Goal: Task Accomplishment & Management: Use online tool/utility

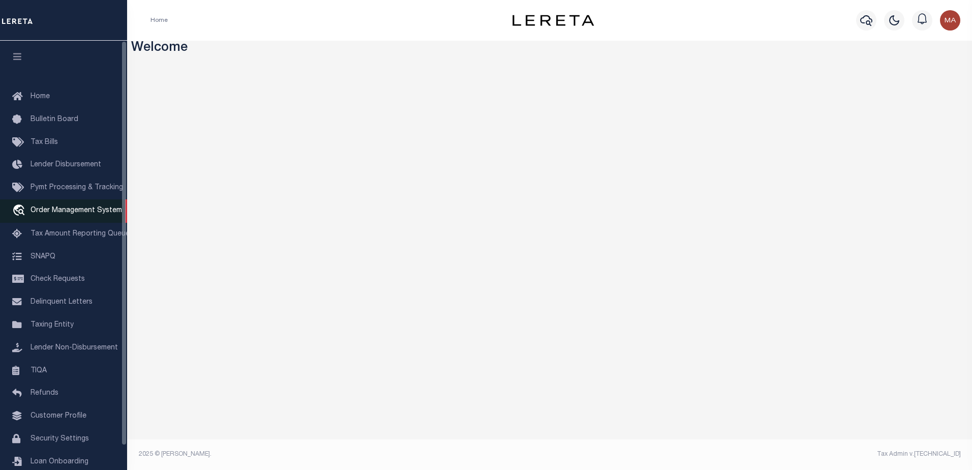
click at [43, 221] on link "travel_explore Order Management System" at bounding box center [63, 210] width 127 height 23
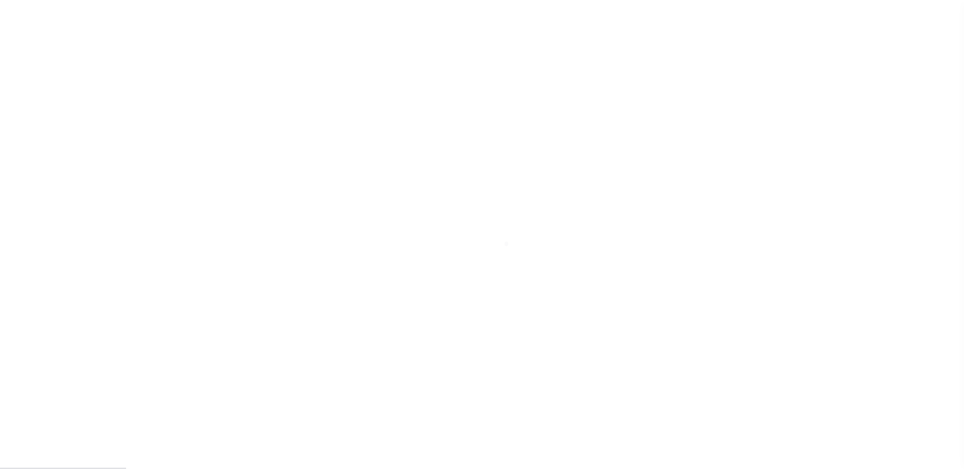
scroll to position [25, 0]
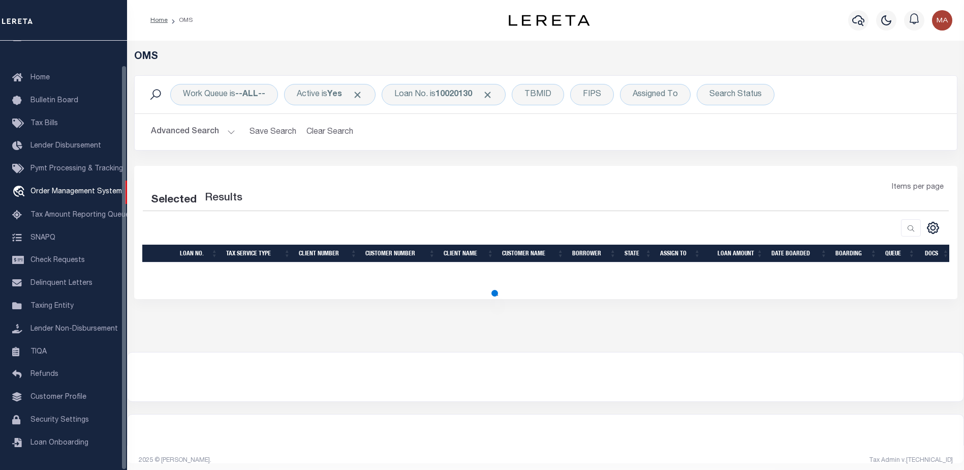
select select "200"
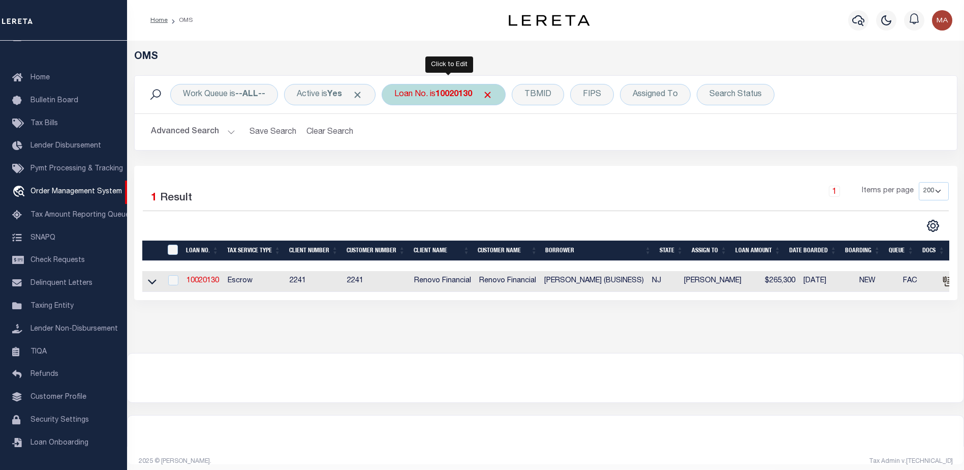
click at [452, 85] on div "Loan No. is 10020130" at bounding box center [444, 94] width 124 height 21
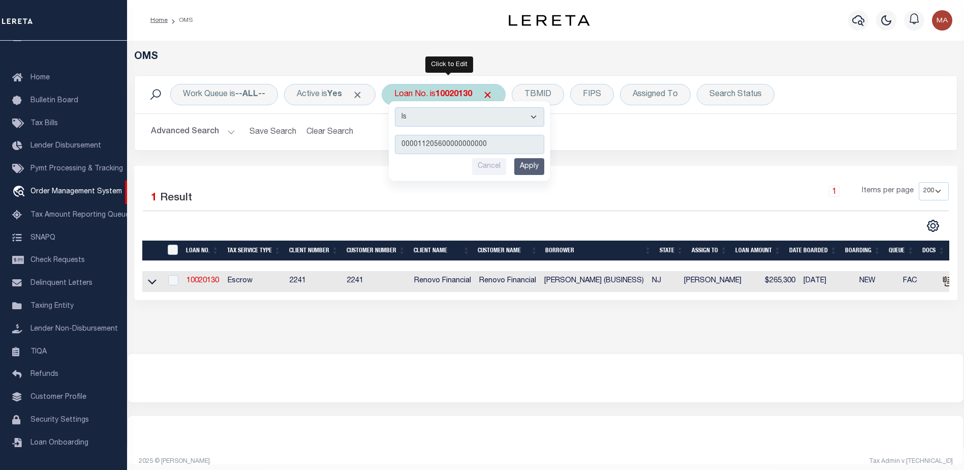
type input "000011205600000000000"
click at [534, 166] on input "Apply" at bounding box center [529, 166] width 30 height 17
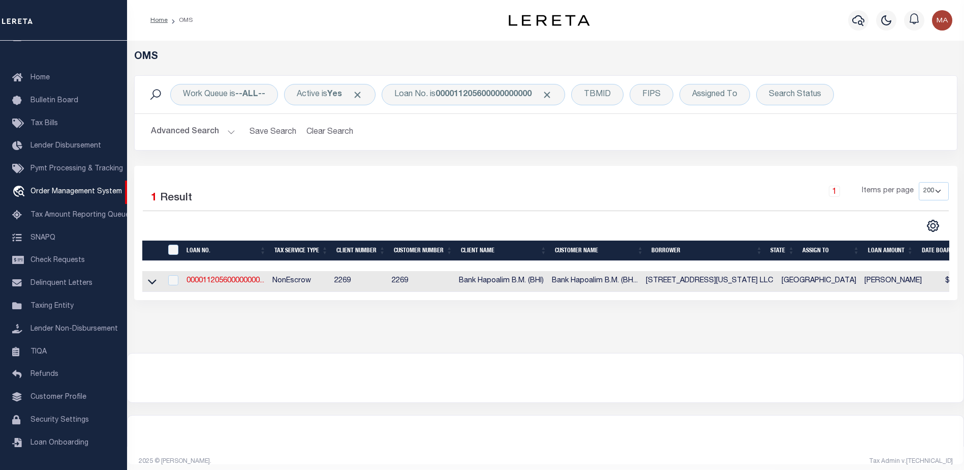
click at [225, 287] on td "000011205600000000..." at bounding box center [226, 281] width 86 height 21
checkbox input "true"
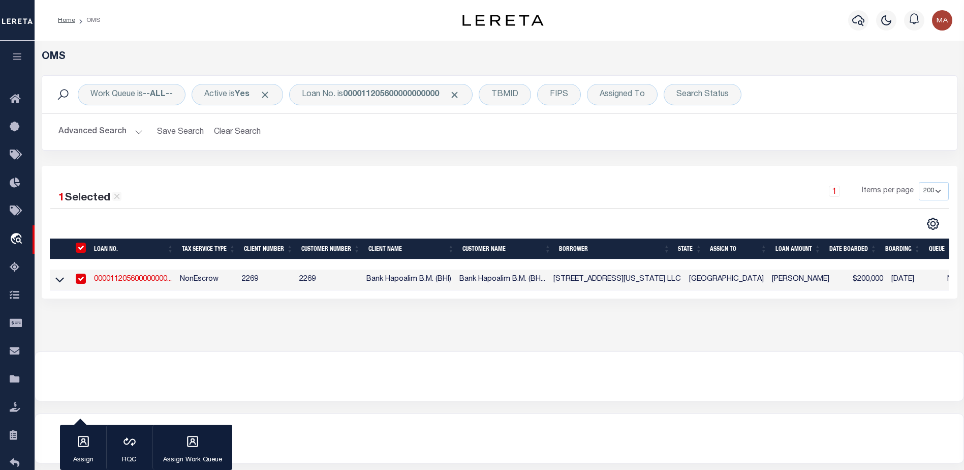
click at [148, 282] on link "000011205600000000..." at bounding box center [133, 279] width 78 height 7
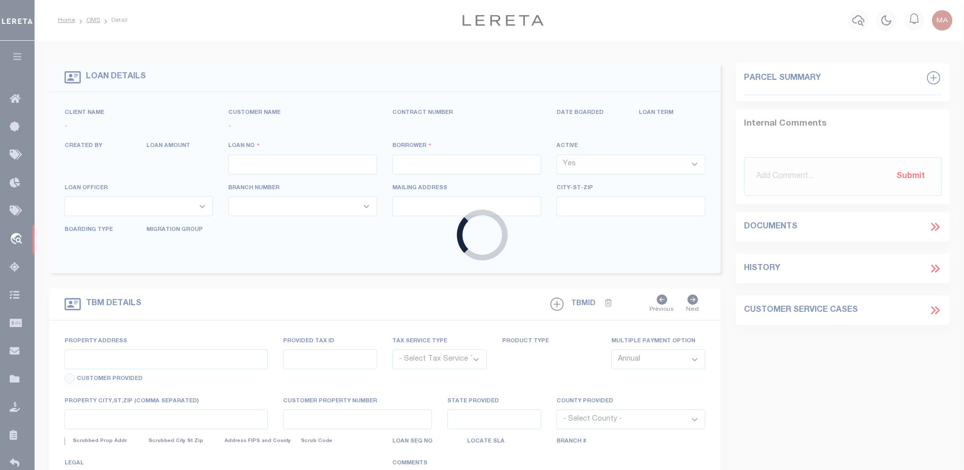
type input "000011205600000000000"
type input "901 PENNSYLVANIA AVE TX LLC"
select select
type input "901 PENNSYLVANIA AVE TX LLC 901 PENNSYLVANIA AVE"
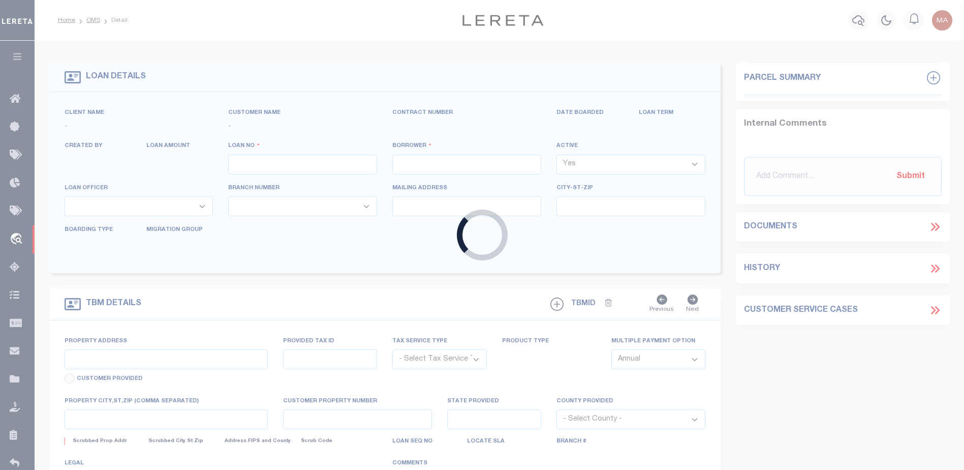
type input "FORT WORTH TX 76104"
select select
select select "NonEscrow"
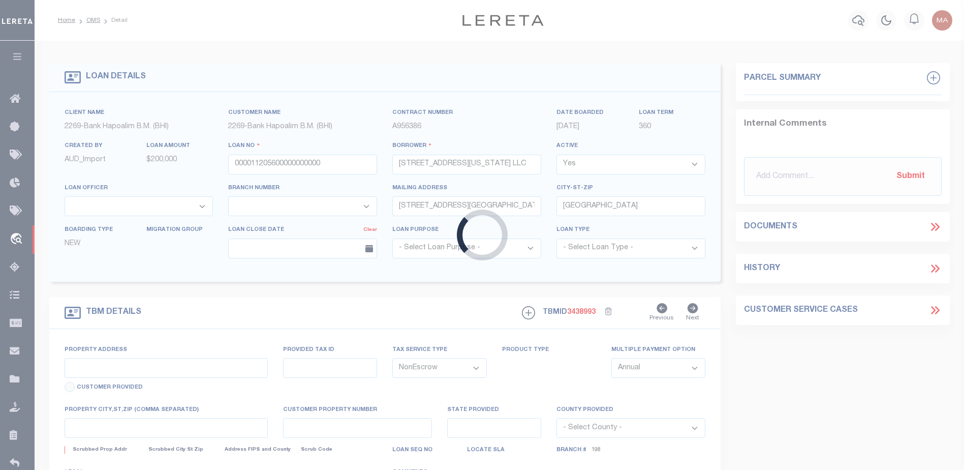
type input "2129 SKYLINE DRIVE"
type input "8A/8A1A"
select select
type input "FORT WORTH TX 76114"
type input "REAL ESTATE IMPROVED"
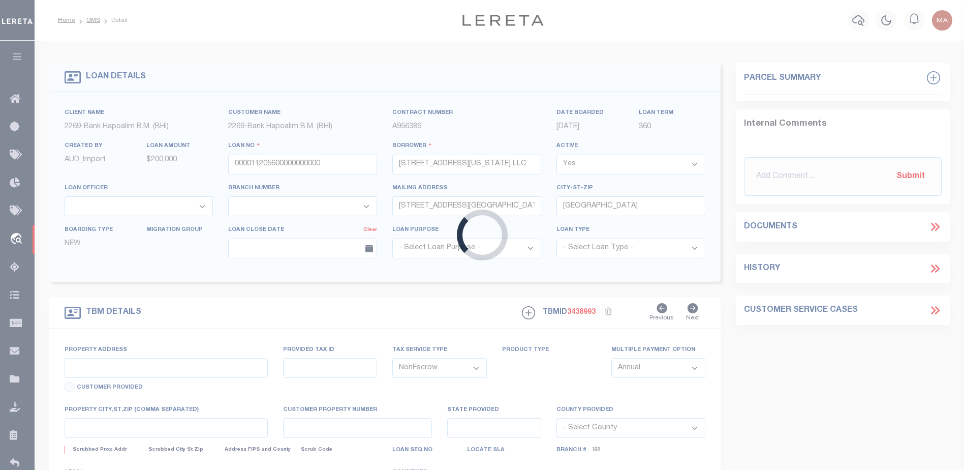
type input "[GEOGRAPHIC_DATA]"
select select
select select "36983"
select select "14747"
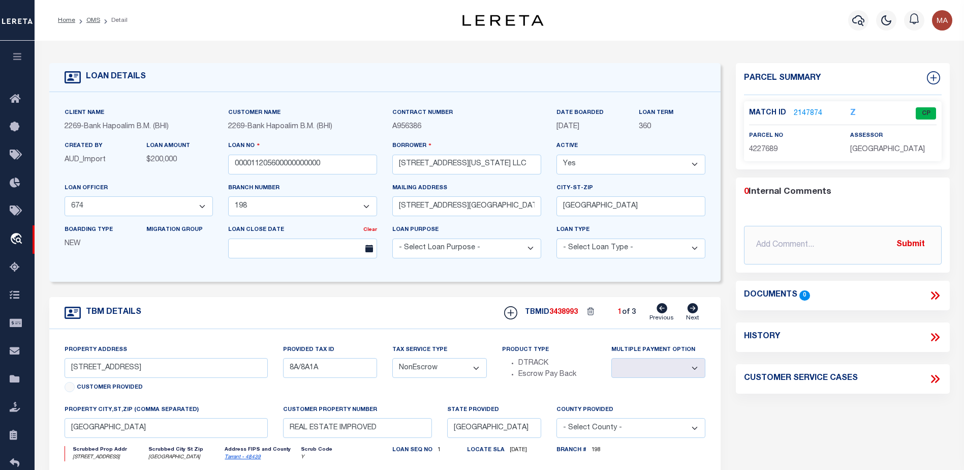
click at [691, 309] on icon at bounding box center [693, 308] width 11 height 10
type input "3825 VILLAGE CREEK ROAD"
select select
type input "FORT WORTH TX 76119"
select select
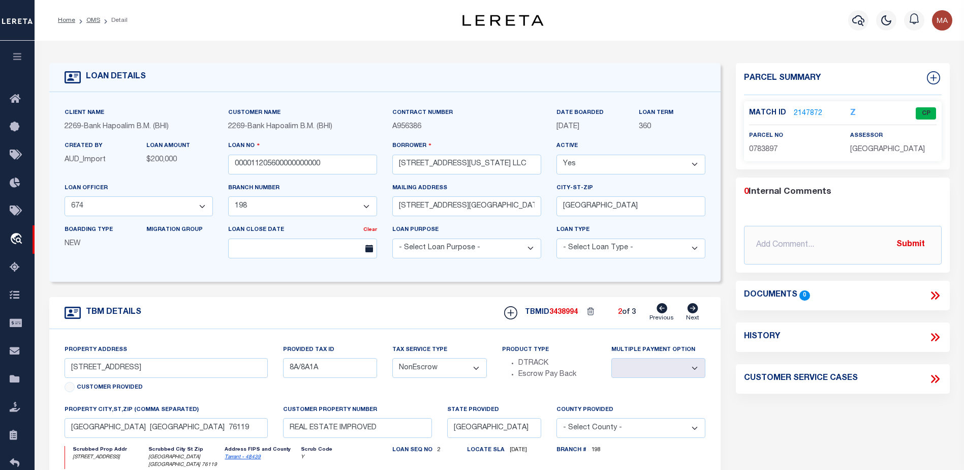
click at [691, 309] on icon at bounding box center [693, 308] width 11 height 10
type input "901 PENNSYLVANIA AVENUE"
select select
type input "FORT WORTH TX 76104"
select select
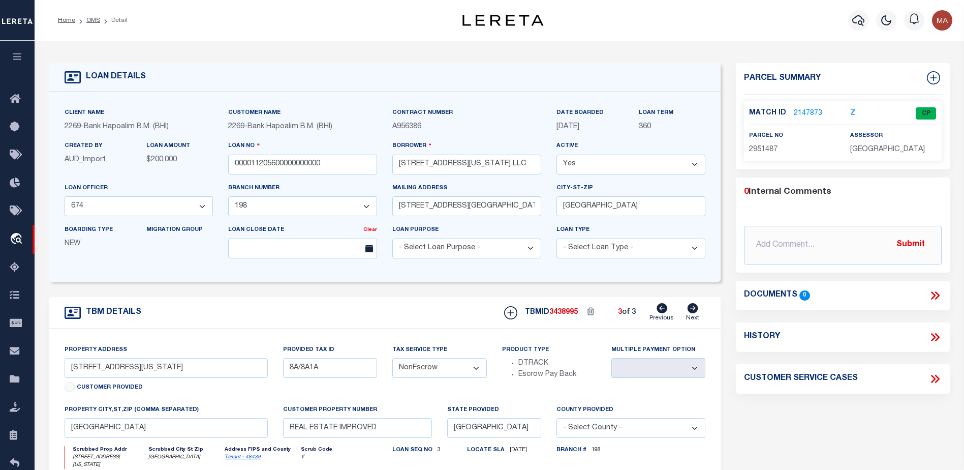
click at [665, 311] on icon at bounding box center [662, 308] width 11 height 10
type input "3825 VILLAGE CREEK ROAD"
select select
type input "FORT WORTH TX 76119"
select select
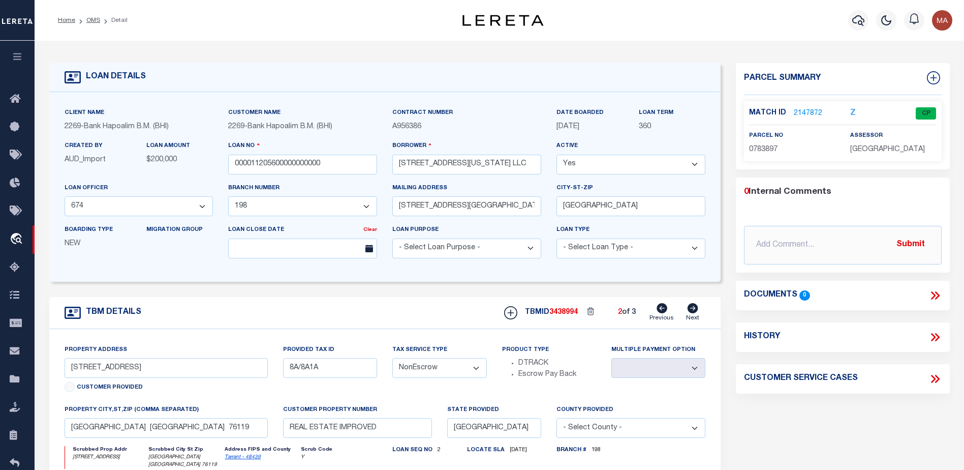
click at [665, 311] on icon at bounding box center [662, 308] width 11 height 10
type input "2129 SKYLINE DRIVE"
select select
type input "FORT WORTH TX 76114"
select select
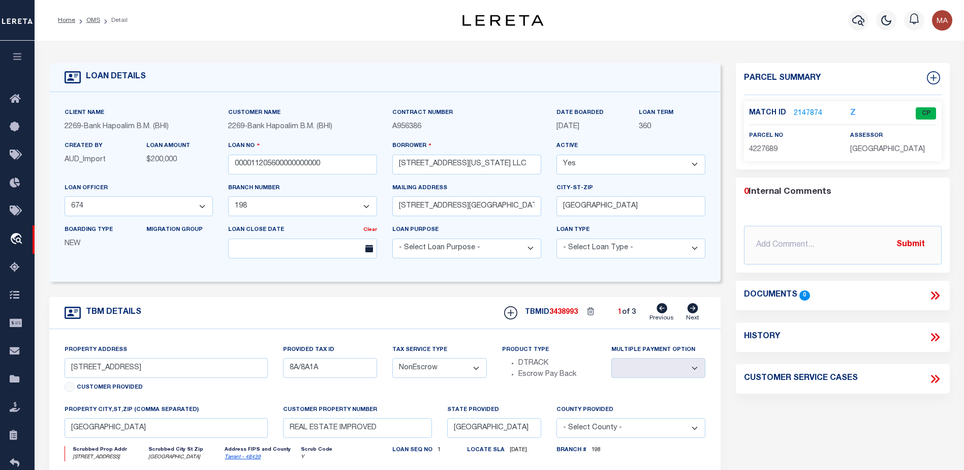
click at [808, 112] on link "2147874" at bounding box center [808, 113] width 28 height 11
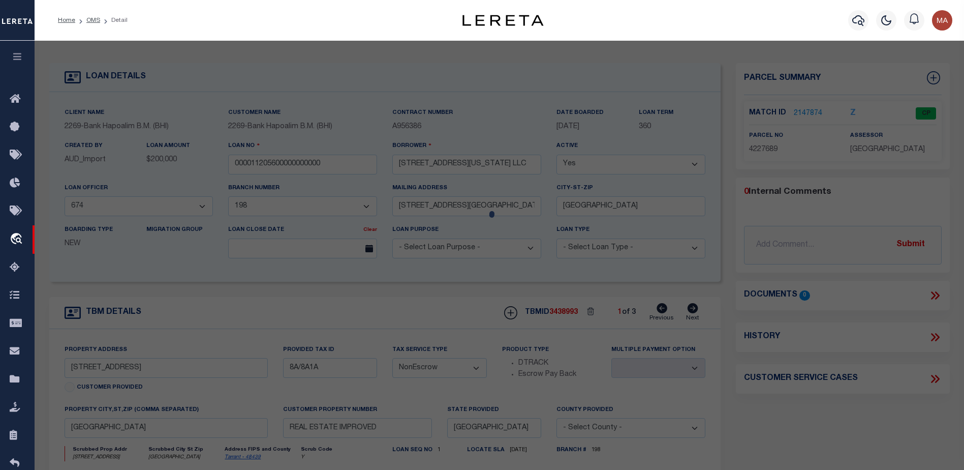
checkbox input "false"
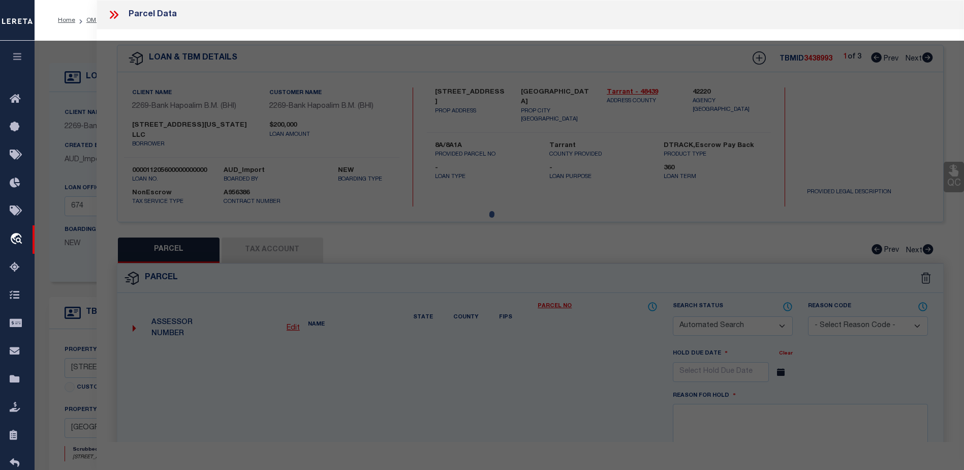
select select "CP"
type input "2129 SKYLINE DRIVE TX LLC"
select select "AGW"
select select "ADD"
type input "0002129 SKYLINE DR"
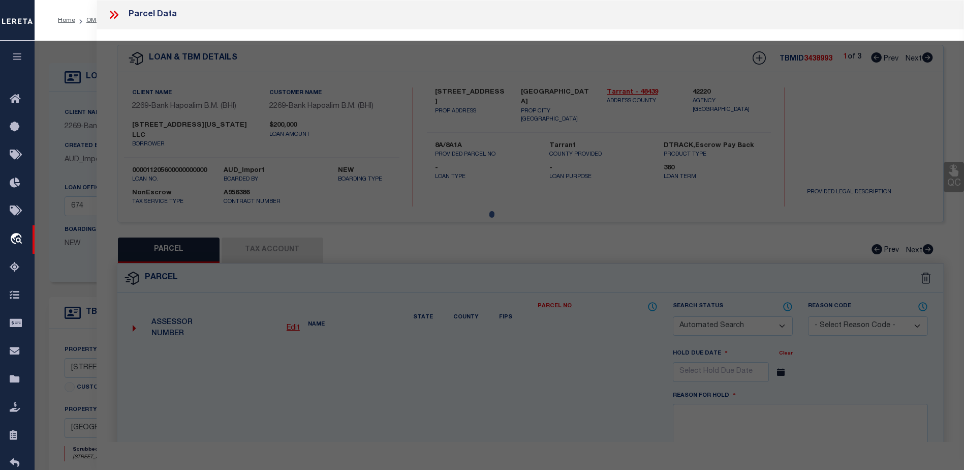
type textarea "VAN NORDSTRAND, A SURVEY ABSTRACT 1584 TRACT 5B01"
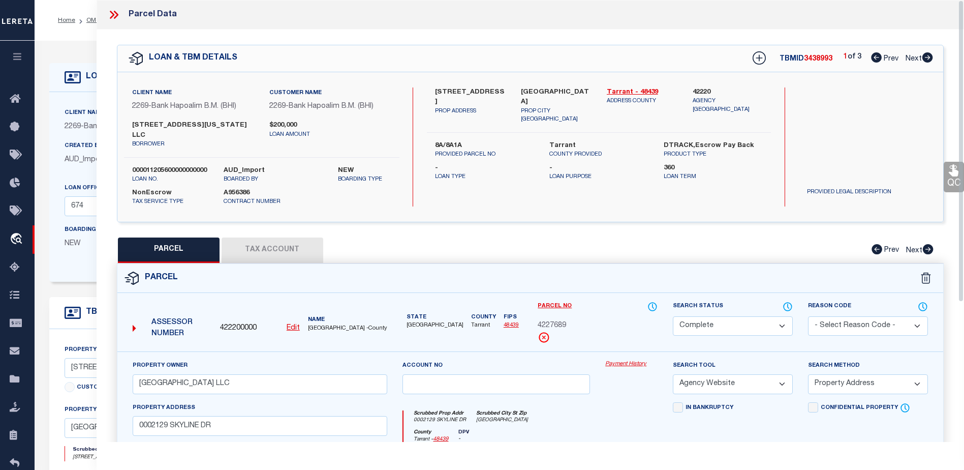
click at [625, 360] on link "Payment History" at bounding box center [631, 364] width 52 height 9
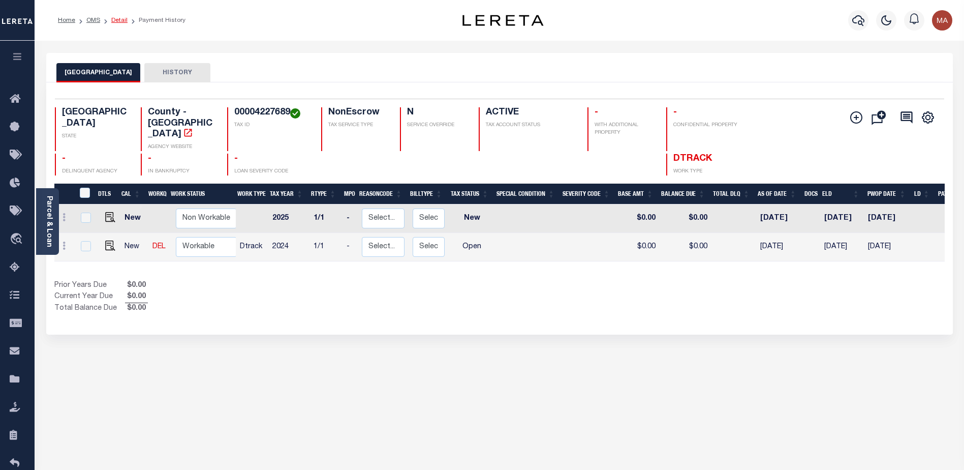
click at [114, 18] on link "Detail" at bounding box center [119, 20] width 16 height 6
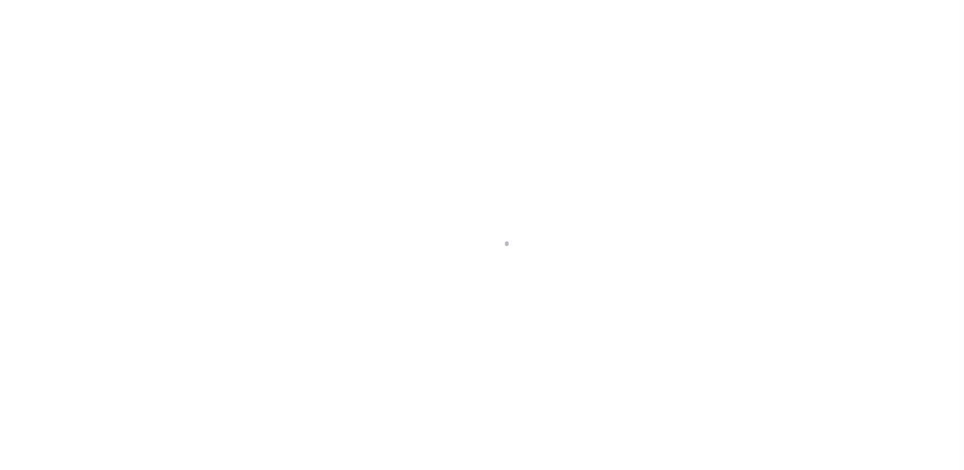
select select "NonEscrow"
type input "2129 SKYLINE DRIVE"
type input "8A/8A1A"
select select
type input "FORT WORTH TX 76114"
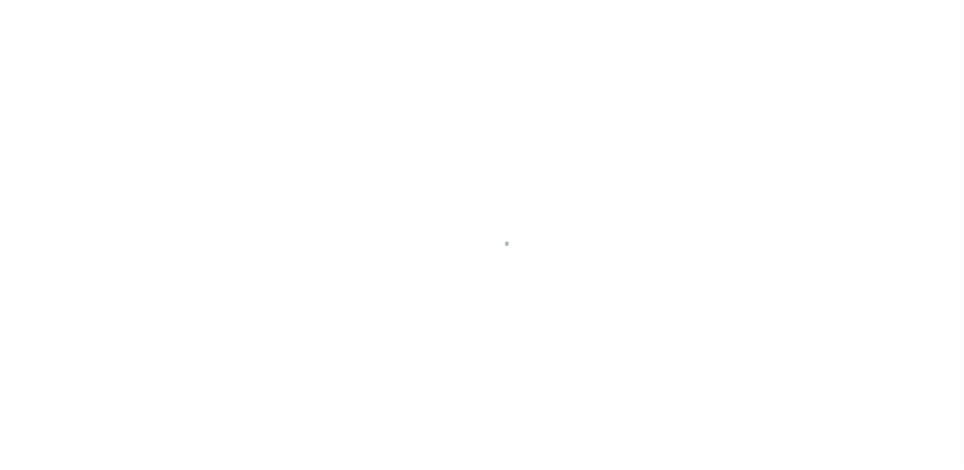
type input "REAL ESTATE IMPROVED"
type input "[GEOGRAPHIC_DATA]"
select select
select select "36983"
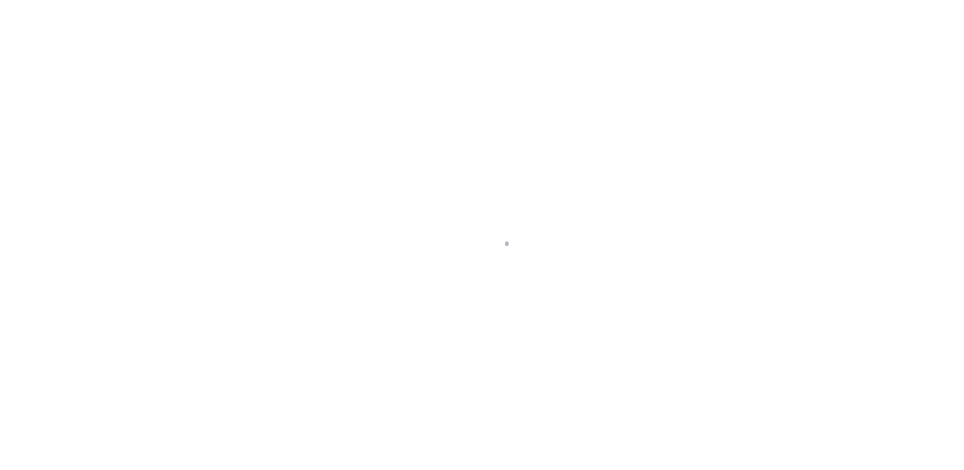
select select "14747"
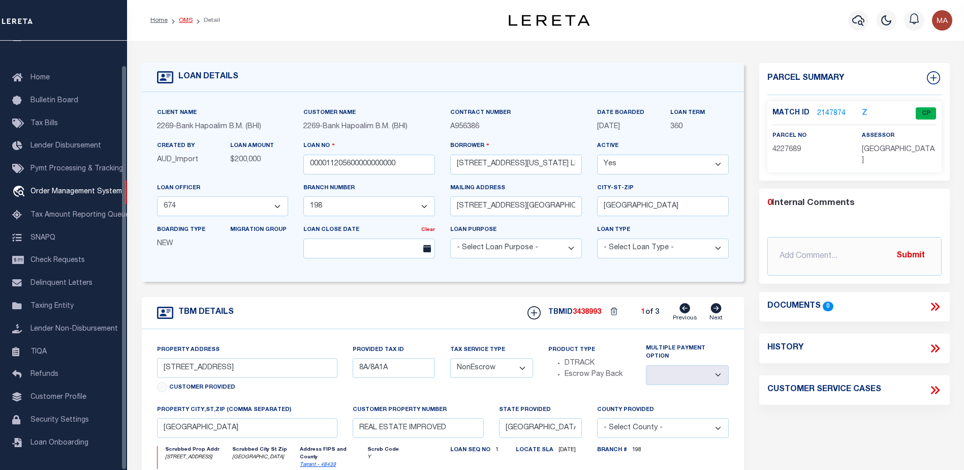
click at [190, 20] on link "OMS" at bounding box center [186, 20] width 14 height 6
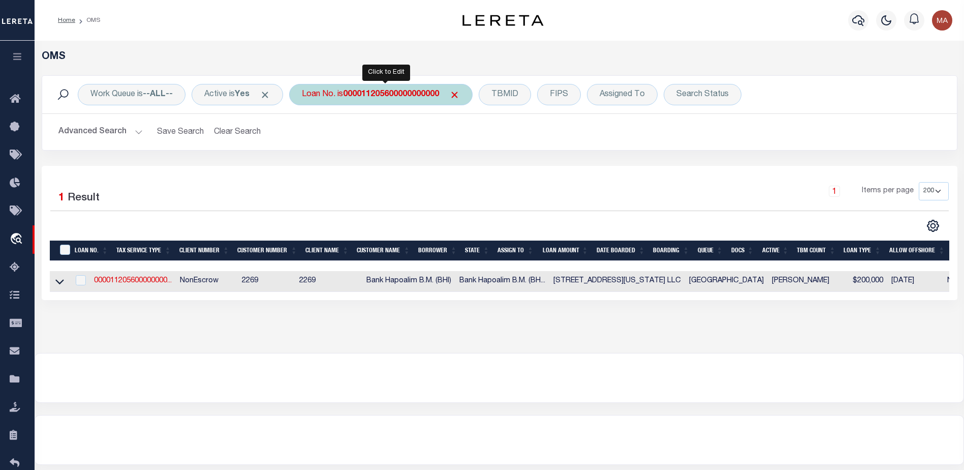
click at [434, 97] on b "000011205600000000000" at bounding box center [391, 94] width 96 height 8
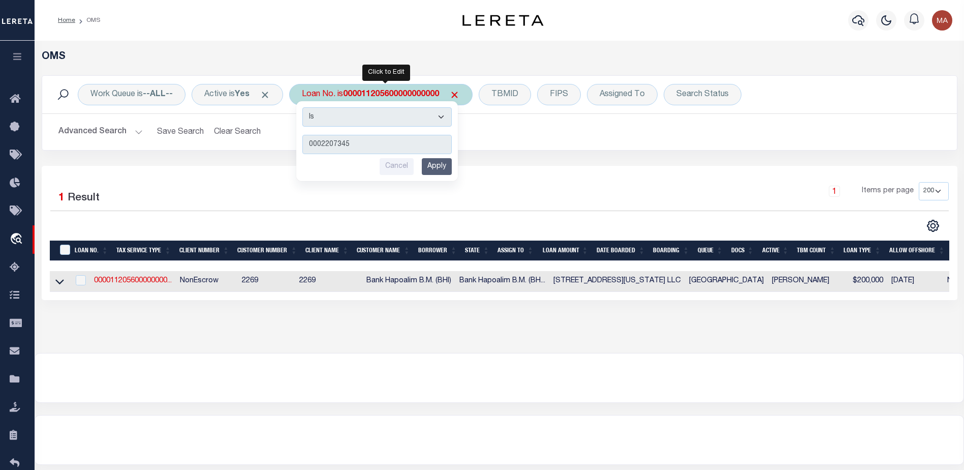
type input "0002207345"
click at [445, 163] on input "Apply" at bounding box center [437, 166] width 30 height 17
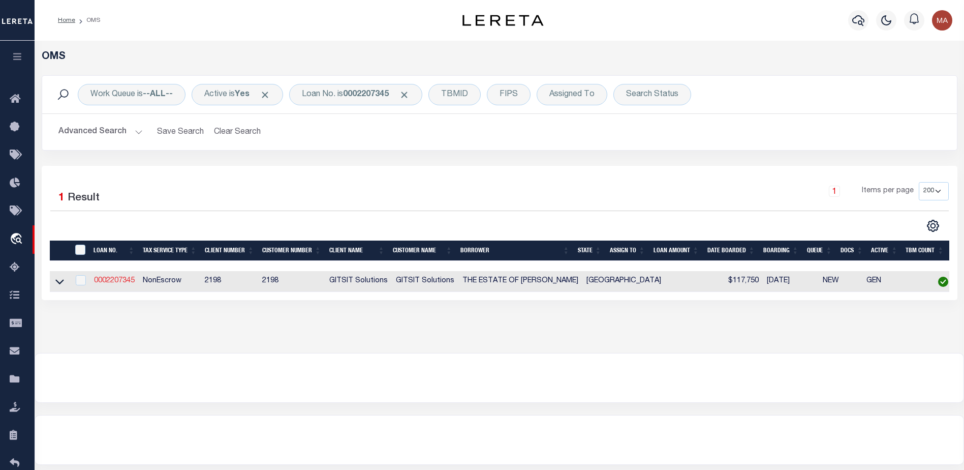
click at [111, 279] on link "0002207345" at bounding box center [114, 280] width 41 height 7
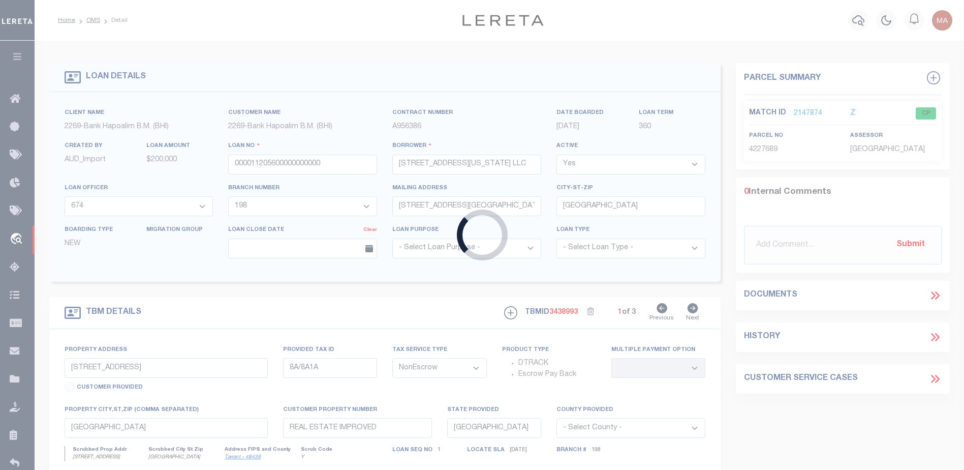
type input "0002207345"
type input "THE ESTATE OF FLOY D PILAND"
select select
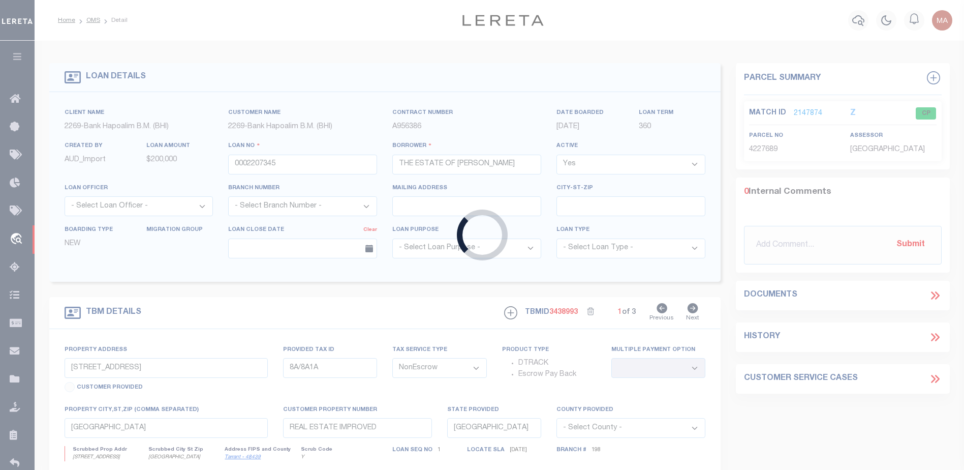
select select "16881"
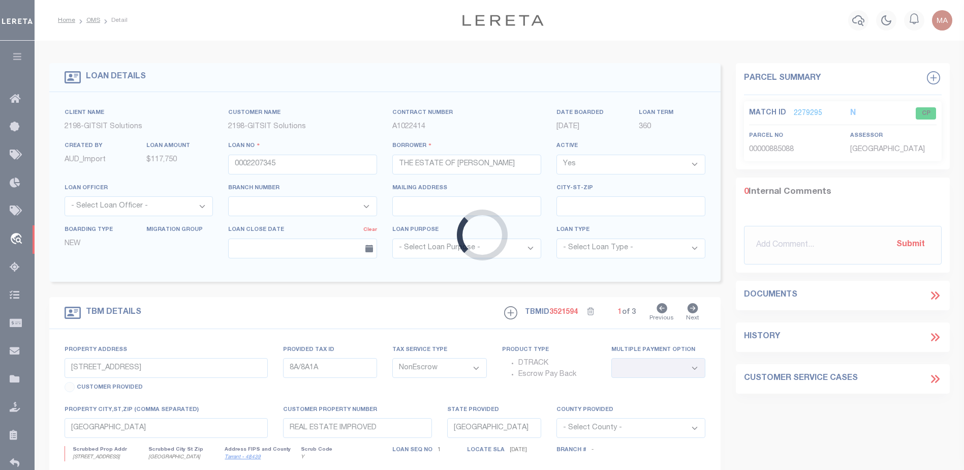
type input "1036 ANGELA CT"
select select
type input "EVERMAN TX 76140"
select select
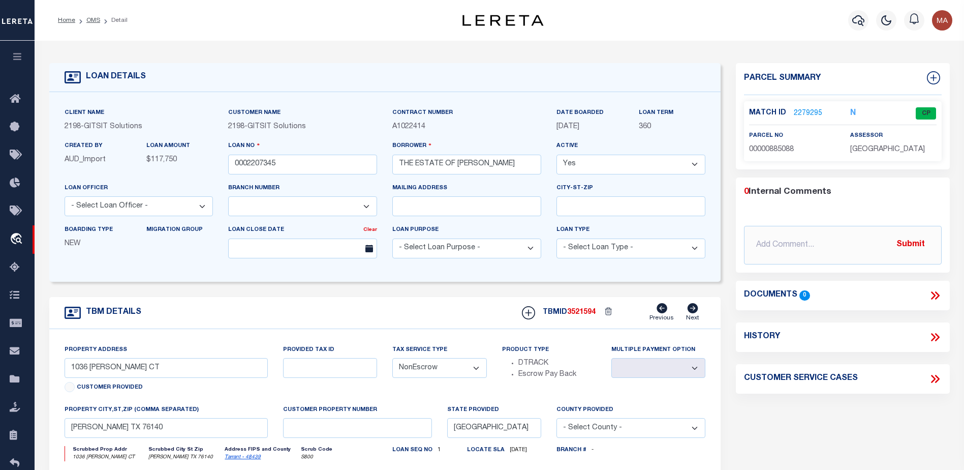
click at [801, 112] on link "2279295" at bounding box center [808, 113] width 28 height 11
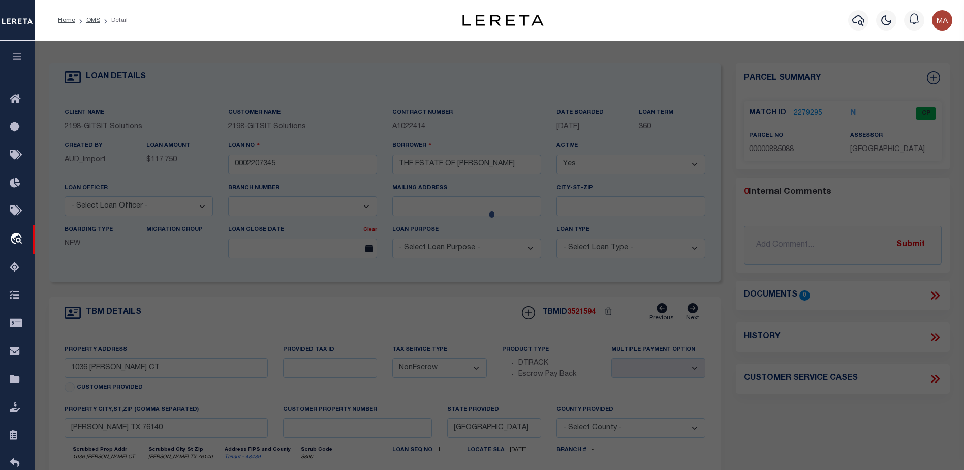
checkbox input "false"
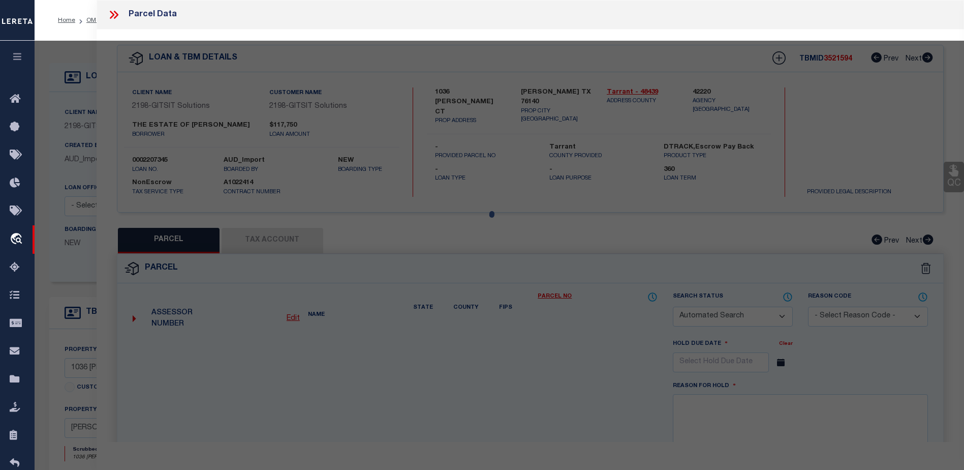
select select "CP"
type input "PILAND FLOY DENE EST"
select select "ATL"
select select "ADD"
type input "1036 ANGELA CT"
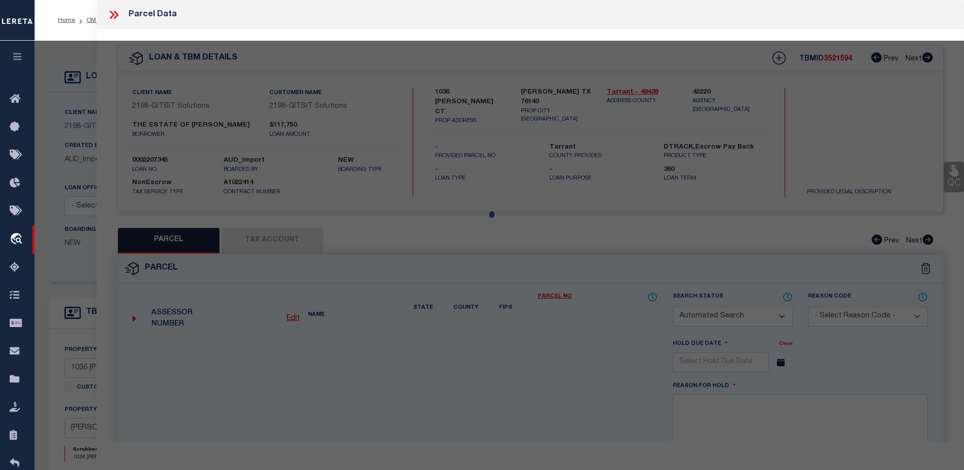
checkbox input "false"
type input "FORT WORTH, TX 76140"
type textarea "EVERMAN PARK ADDITION BLOCK 7 LOT 31"
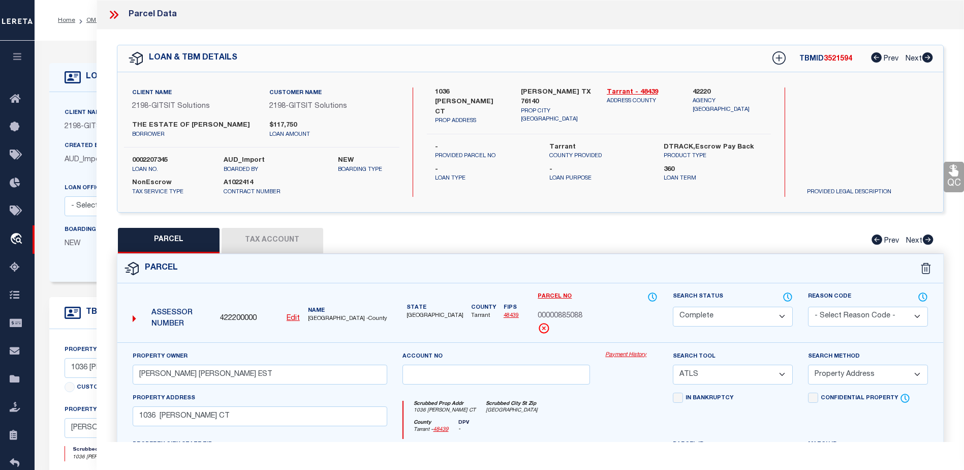
click at [621, 356] on link "Payment History" at bounding box center [631, 355] width 52 height 9
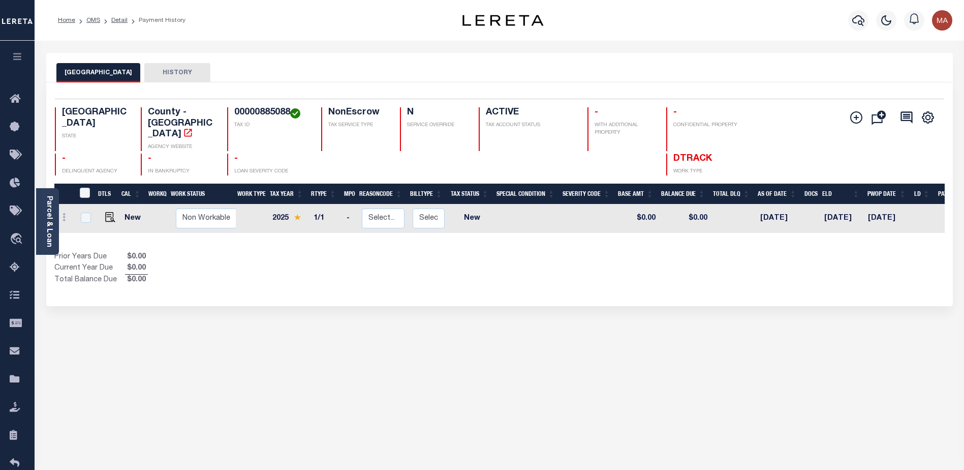
drag, startPoint x: 94, startPoint y: 21, endPoint x: 106, endPoint y: 25, distance: 12.2
click at [94, 21] on link "OMS" at bounding box center [93, 20] width 14 height 6
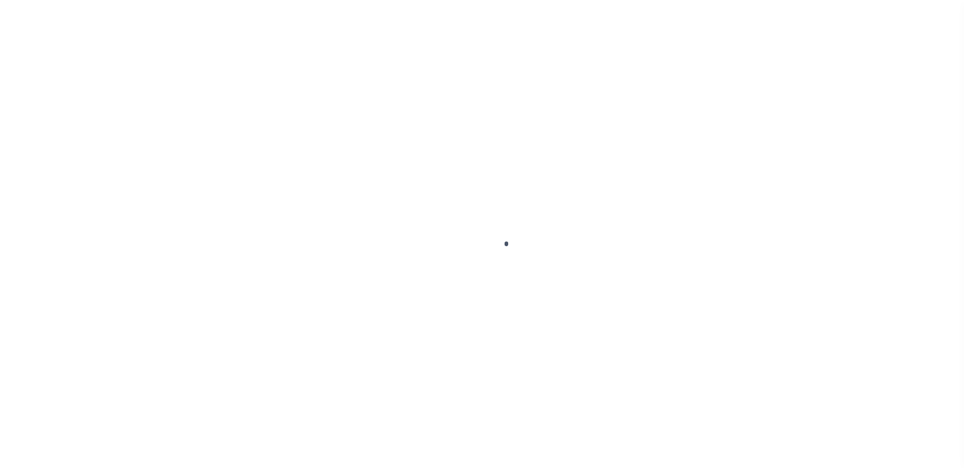
scroll to position [25, 0]
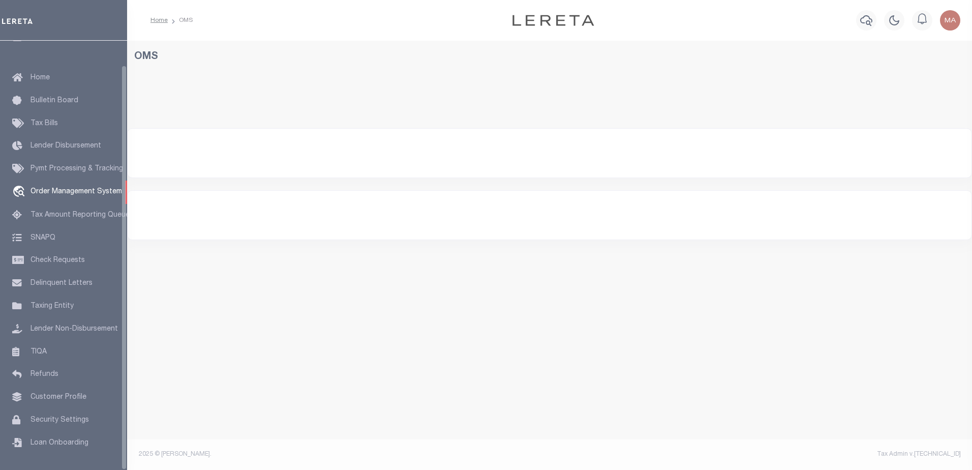
select select "200"
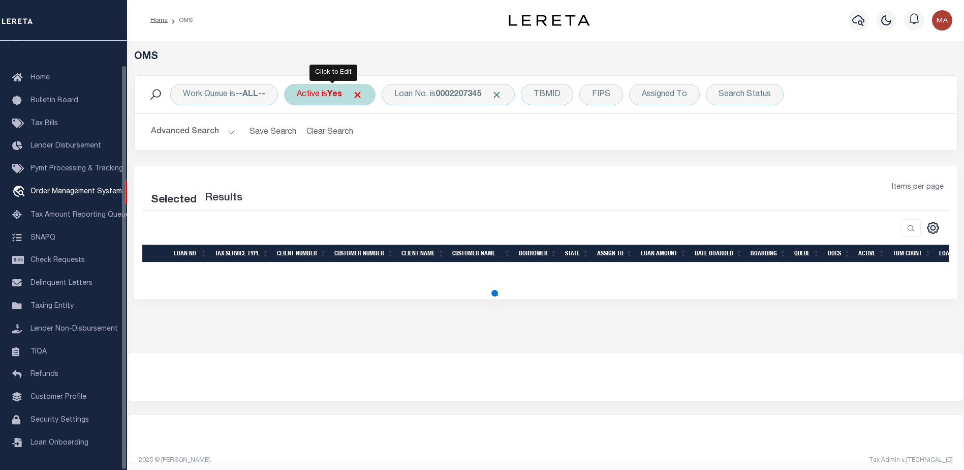
select select "200"
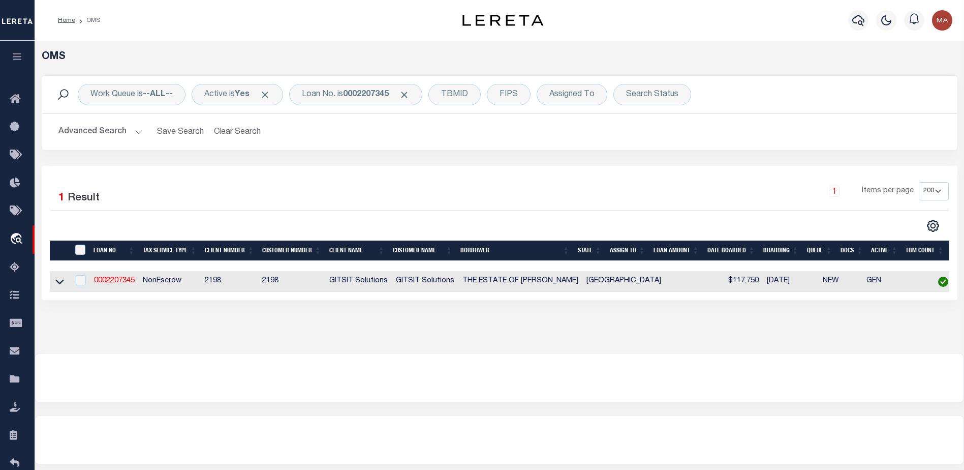
scroll to position [0, 0]
click at [341, 107] on div "Work Queue is --ALL-- Active is Yes Loan No. is 0002207345 TBMID FIPS Assigned …" at bounding box center [499, 95] width 915 height 38
click at [343, 101] on div "Loan No. is 0002207345" at bounding box center [355, 94] width 133 height 21
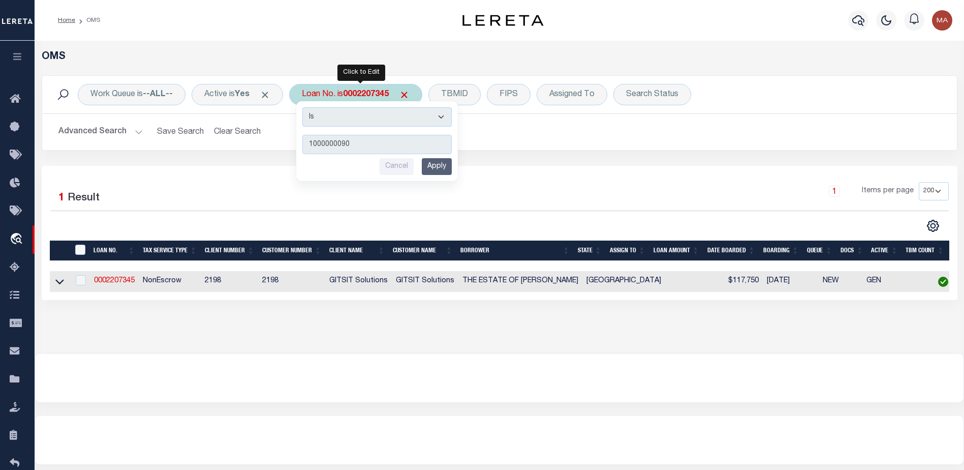
type input "1000000090"
click at [430, 165] on input "Apply" at bounding box center [437, 166] width 30 height 17
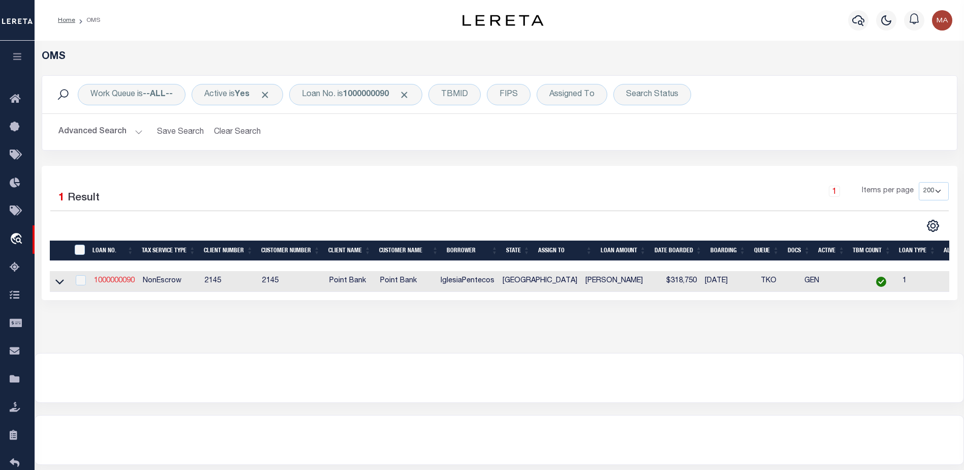
click at [101, 284] on link "1000000090" at bounding box center [114, 280] width 41 height 7
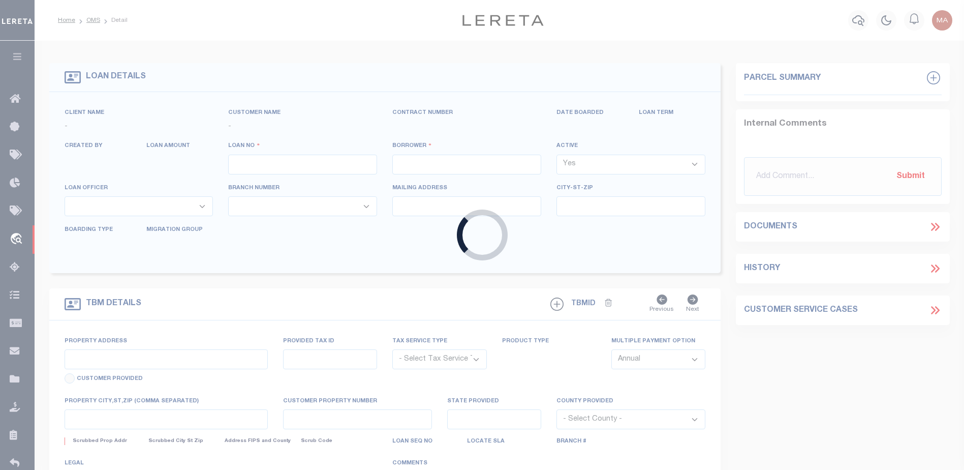
type input "1000000090"
type input "IglesiaPentecos"
select select
type input "[STREET_ADDRESS]"
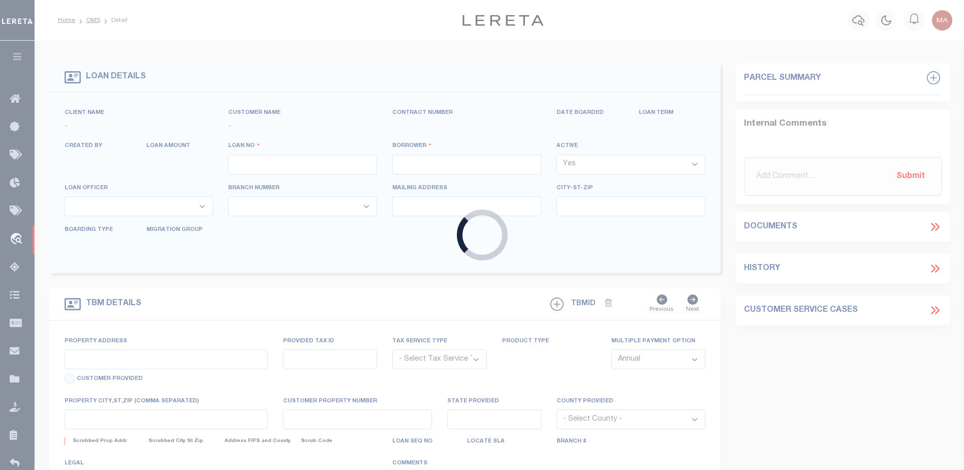
type input "[GEOGRAPHIC_DATA]"
select select "NonEscrow"
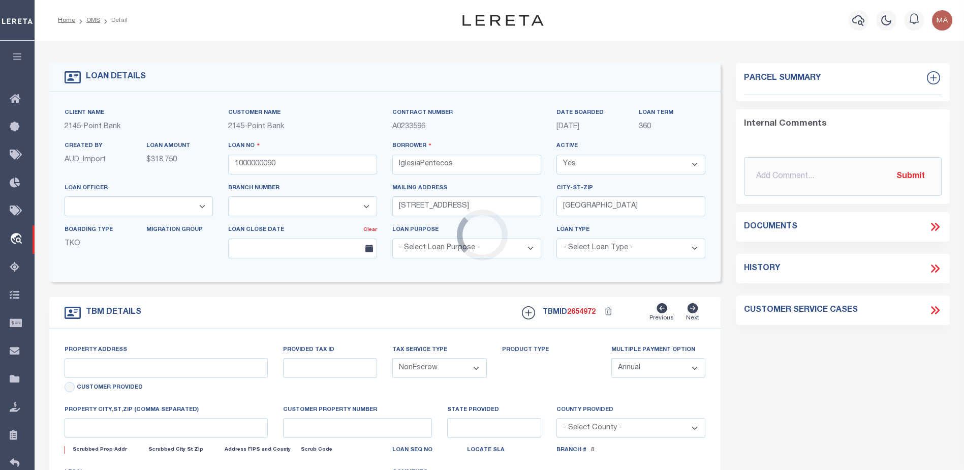
type input "[STREET_ADDRESS]"
type input "260215"
select select
type input "[GEOGRAPHIC_DATA]"
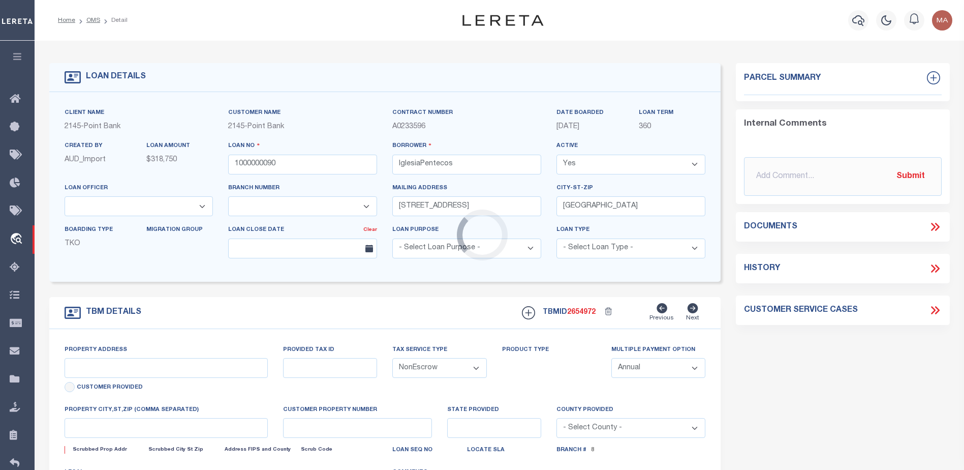
select select
type textarea "The East 46.0 ft. of Lot 17, and all of Lot 16, Block 6, and the East 46.0 ft of"
select select "7751"
select select "3170"
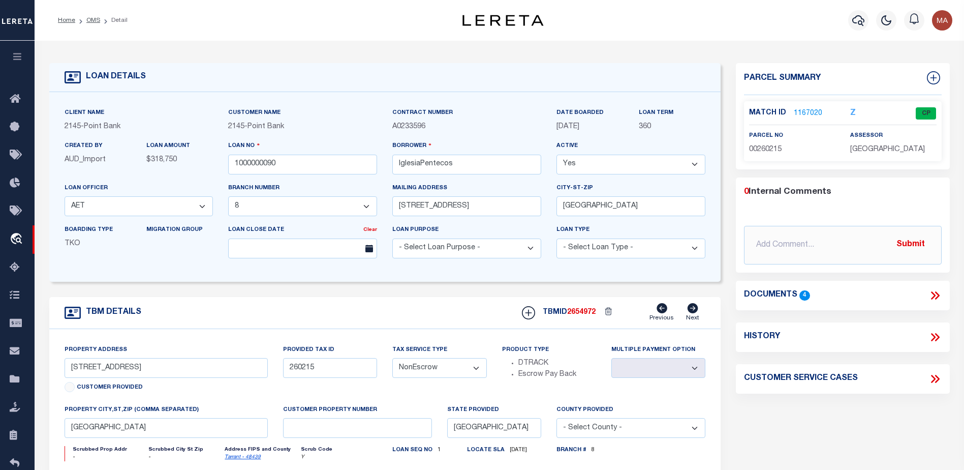
click at [812, 113] on link "1167020" at bounding box center [808, 113] width 28 height 11
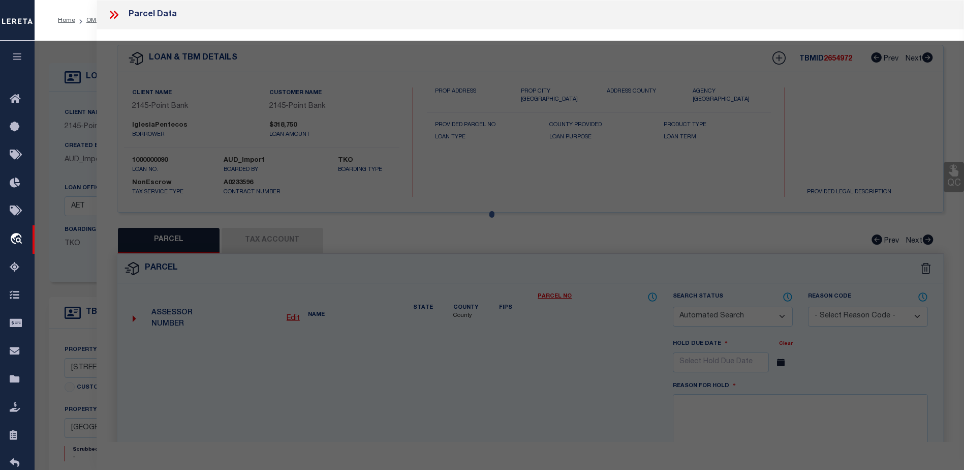
checkbox input "false"
select select "CP"
type input "IGLESIA PENT CRISTO VIVE INC"
select select
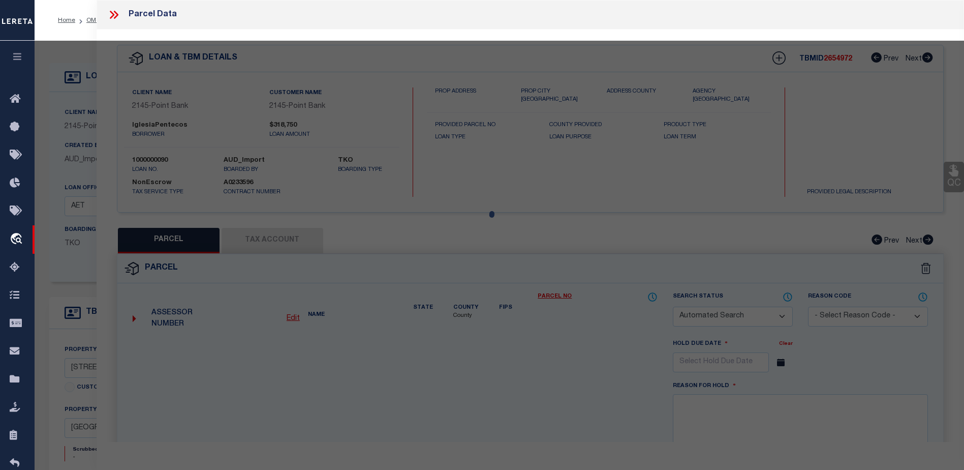
type input "3755 SOUTH FWY"
checkbox input "false"
type input "FORT WORTH TX 76110"
type textarea "BRENTMOOR ADDITION Block 7 Lot 5 5-6-7-16-[MEDICAL_DATA] 4-17 BLK 7"
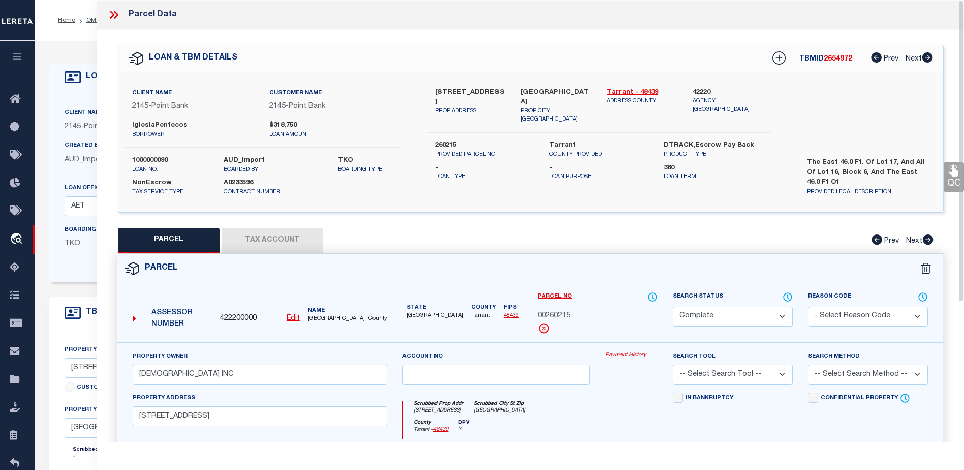
click at [627, 351] on link "Payment History" at bounding box center [631, 355] width 52 height 9
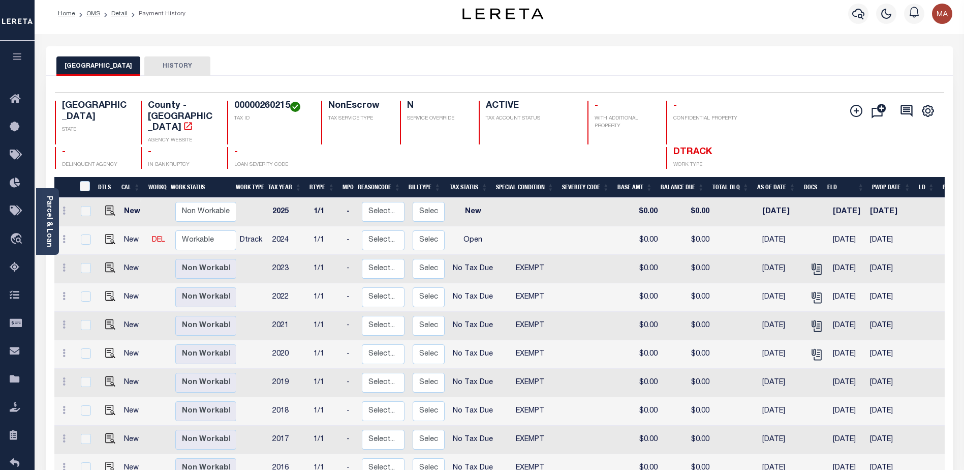
scroll to position [6, 0]
